Goal: Find specific page/section: Find specific page/section

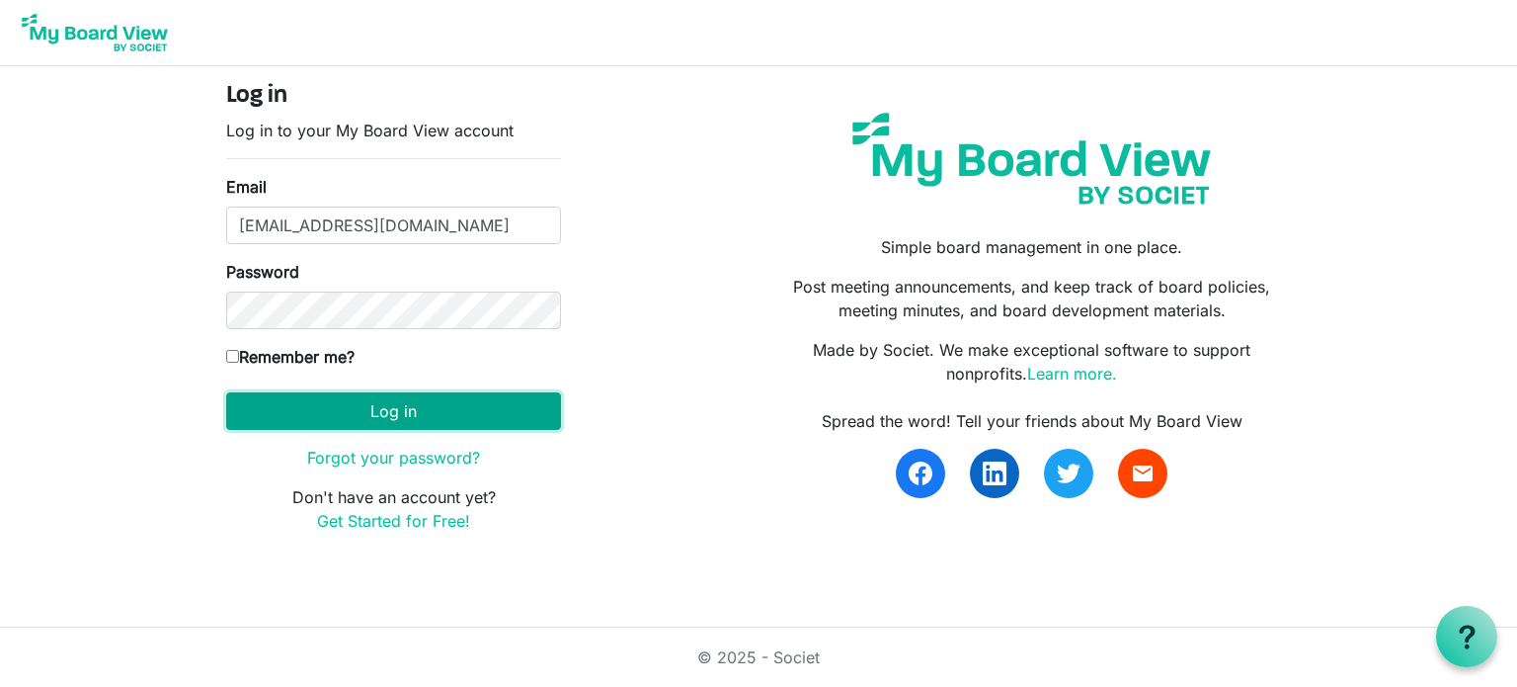
click at [346, 419] on button "Log in" at bounding box center [393, 411] width 335 height 38
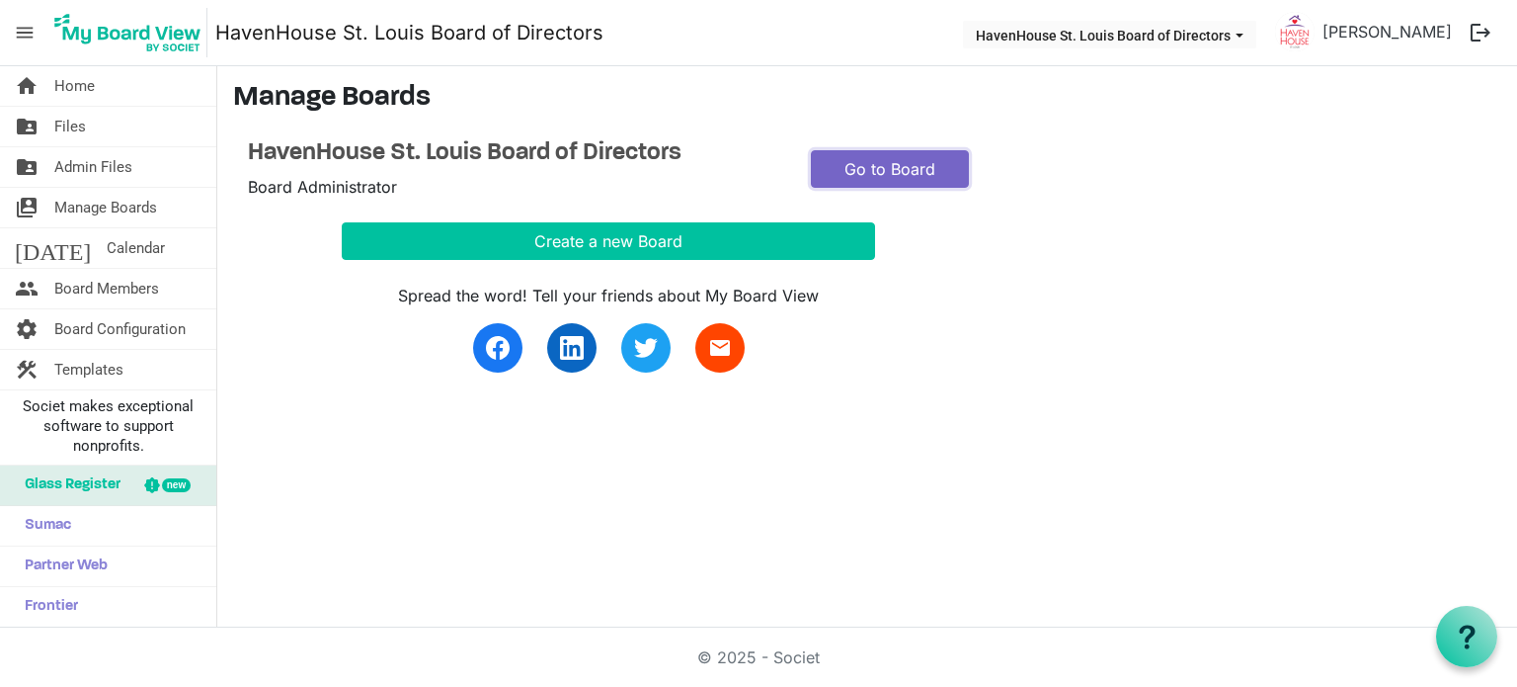
click at [913, 175] on link "Go to Board" at bounding box center [890, 169] width 158 height 38
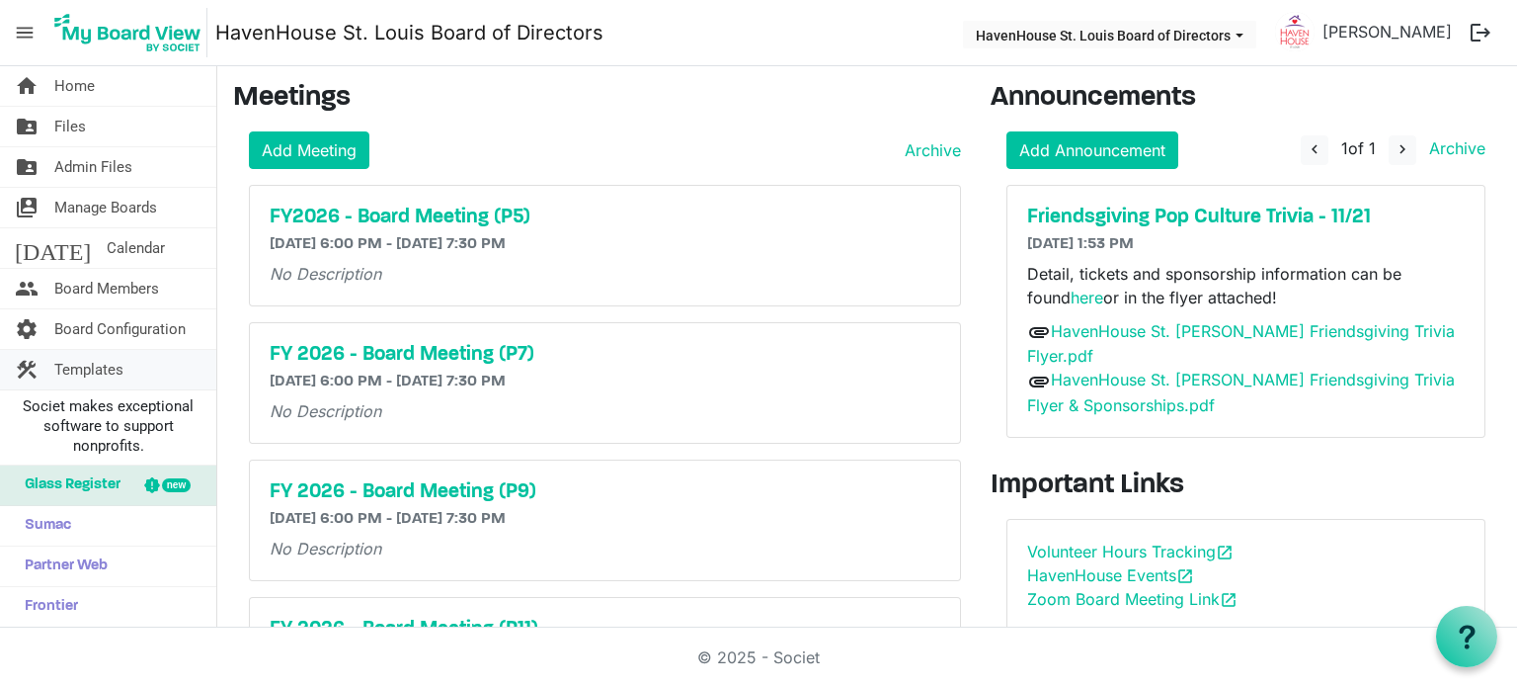
click at [67, 366] on span "Templates" at bounding box center [88, 370] width 69 height 40
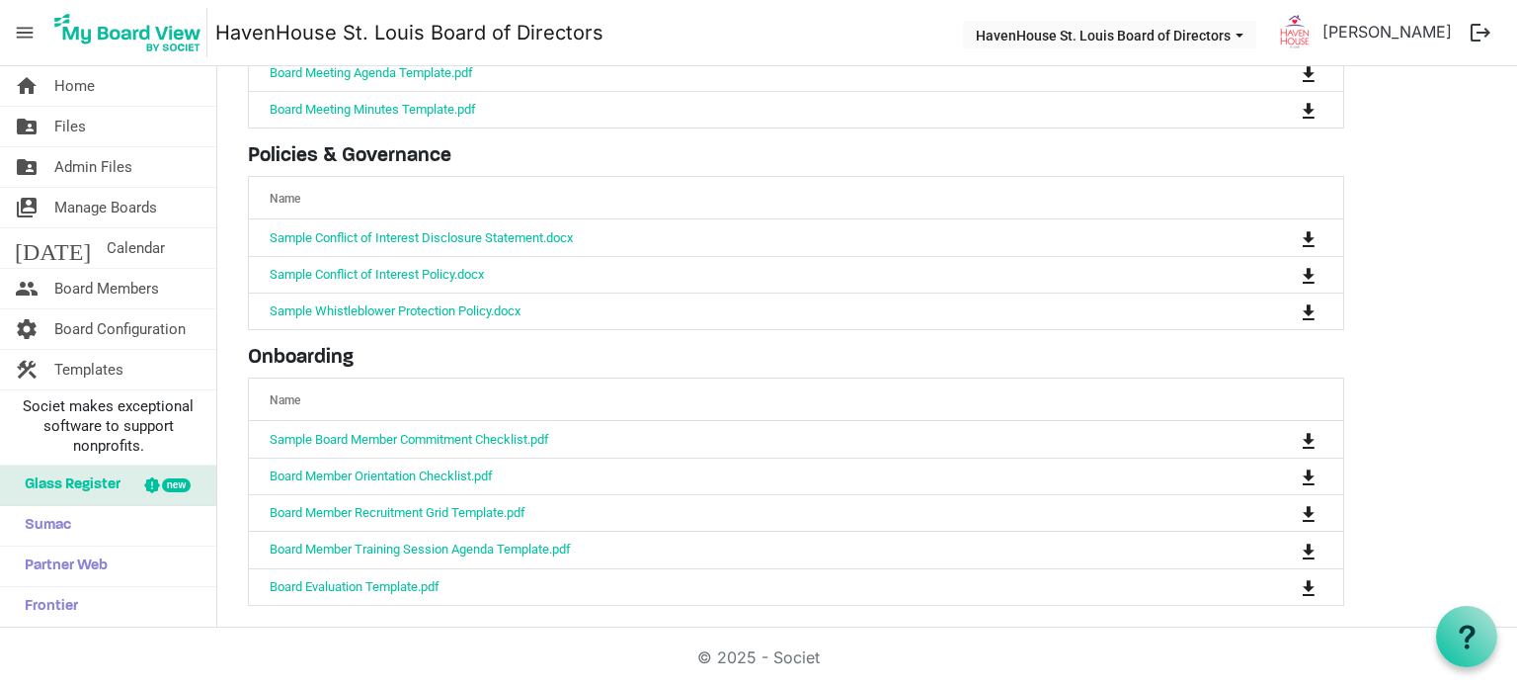
scroll to position [229, 0]
